Goal: Information Seeking & Learning: Find specific fact

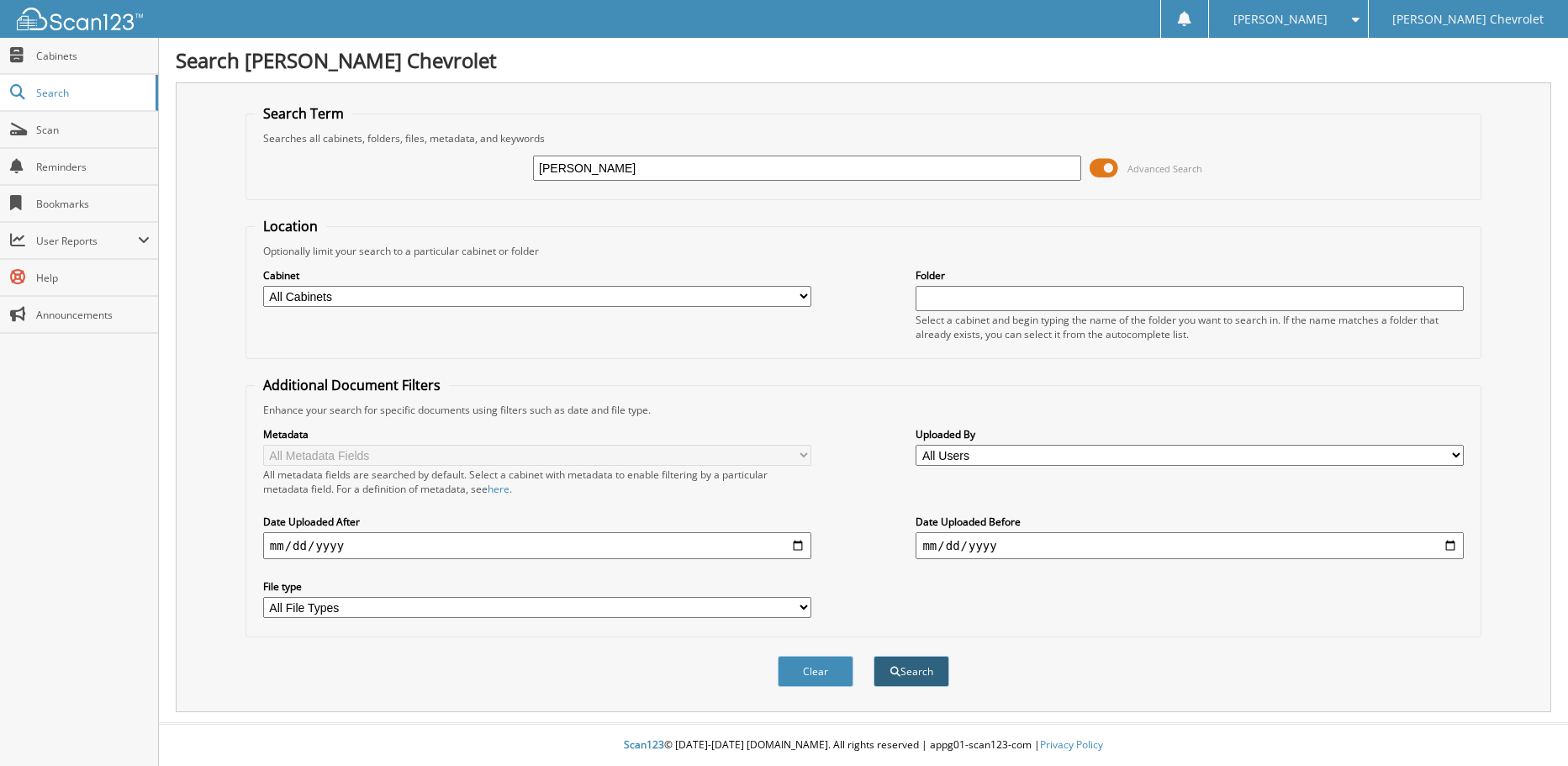
type input "[PERSON_NAME]"
click at [900, 677] on button "Search" at bounding box center [910, 671] width 75 height 31
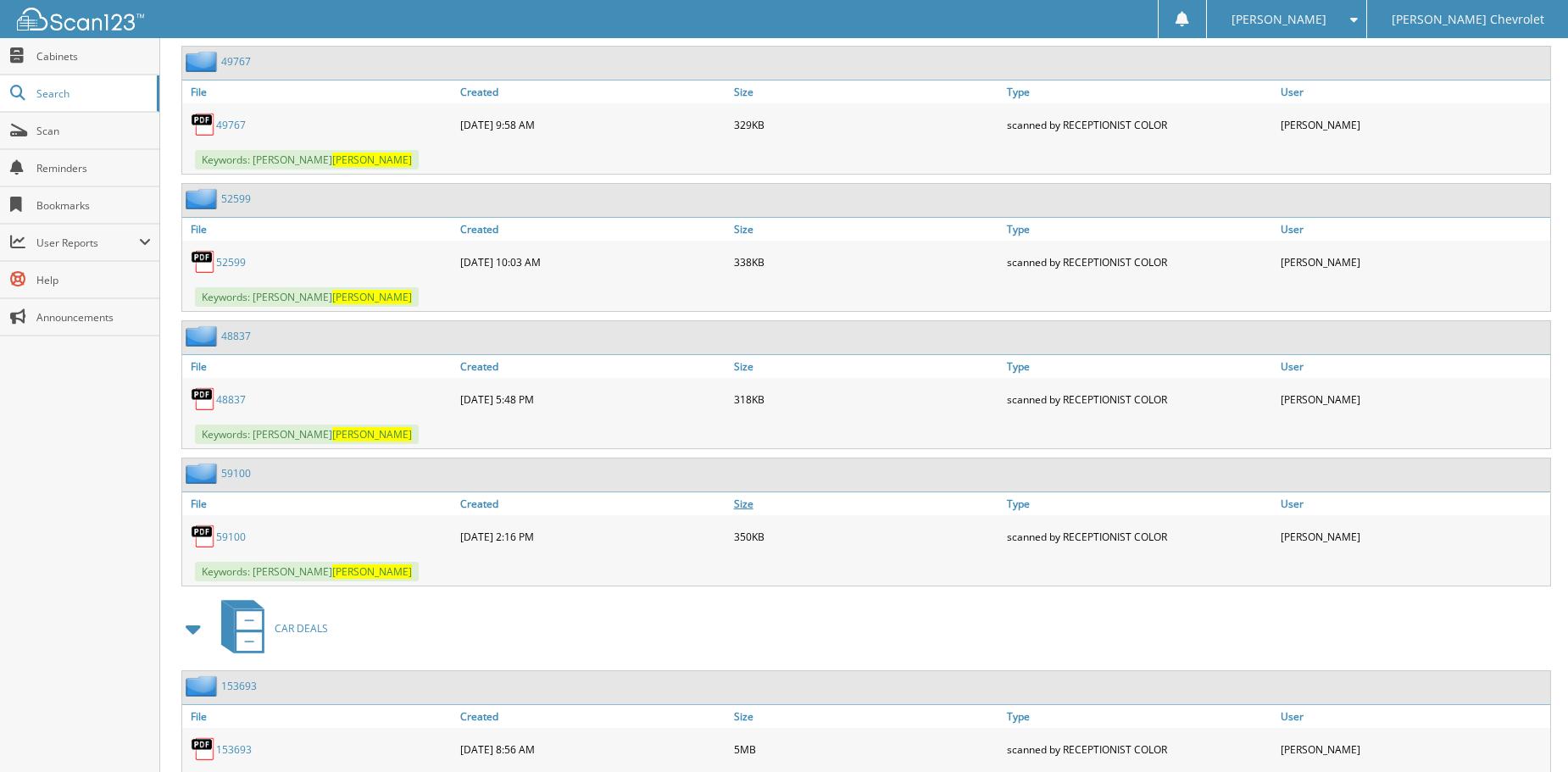
scroll to position [5143, 0]
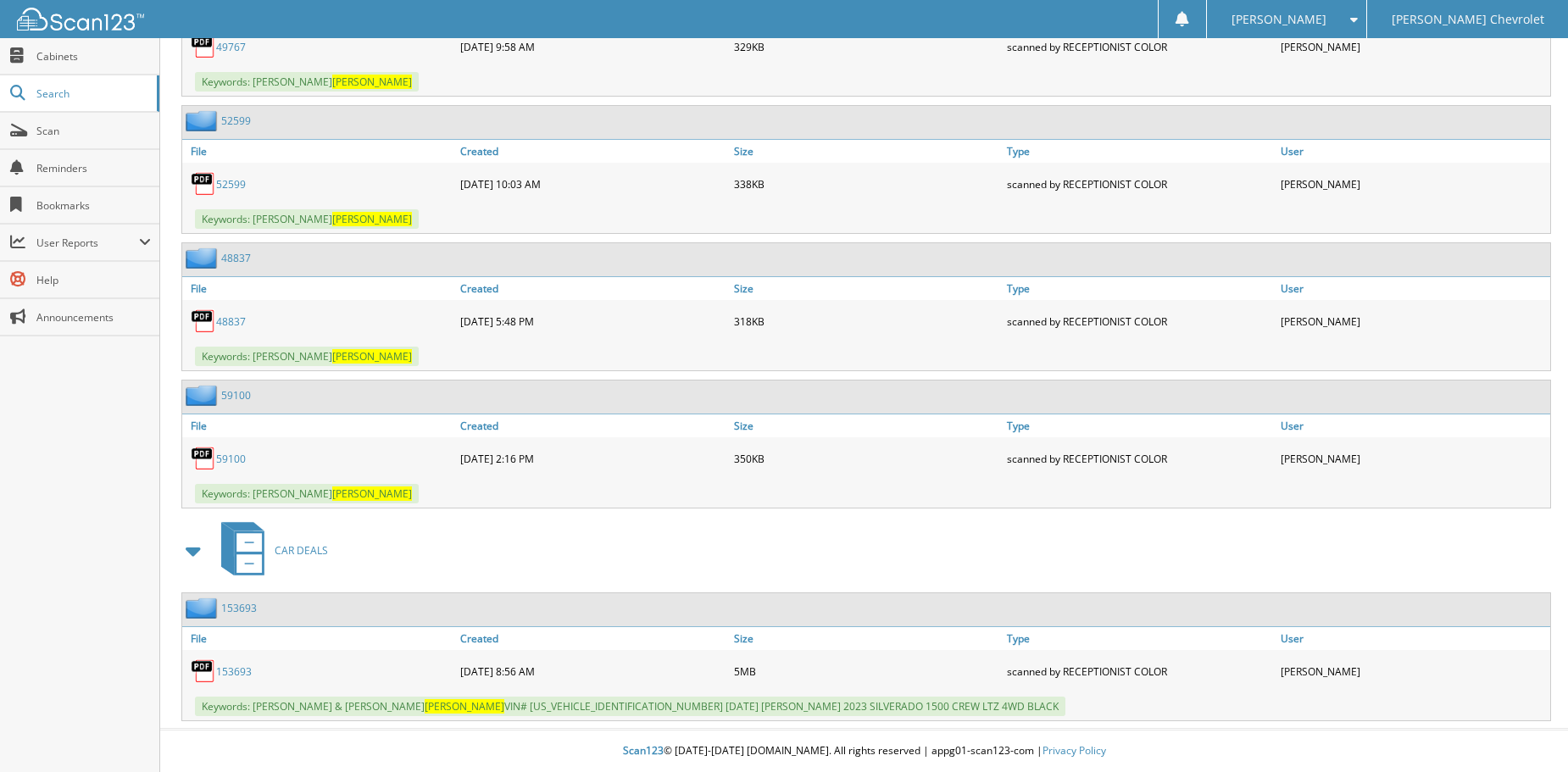
click at [240, 674] on link "153693" at bounding box center [234, 672] width 36 height 15
